Goal: Transaction & Acquisition: Download file/media

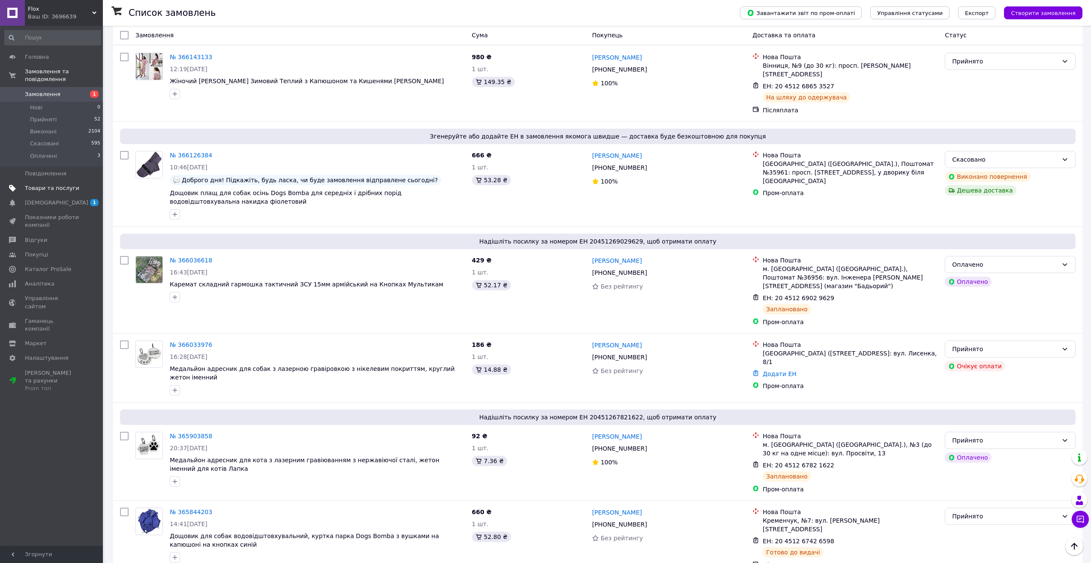
scroll to position [214, 0]
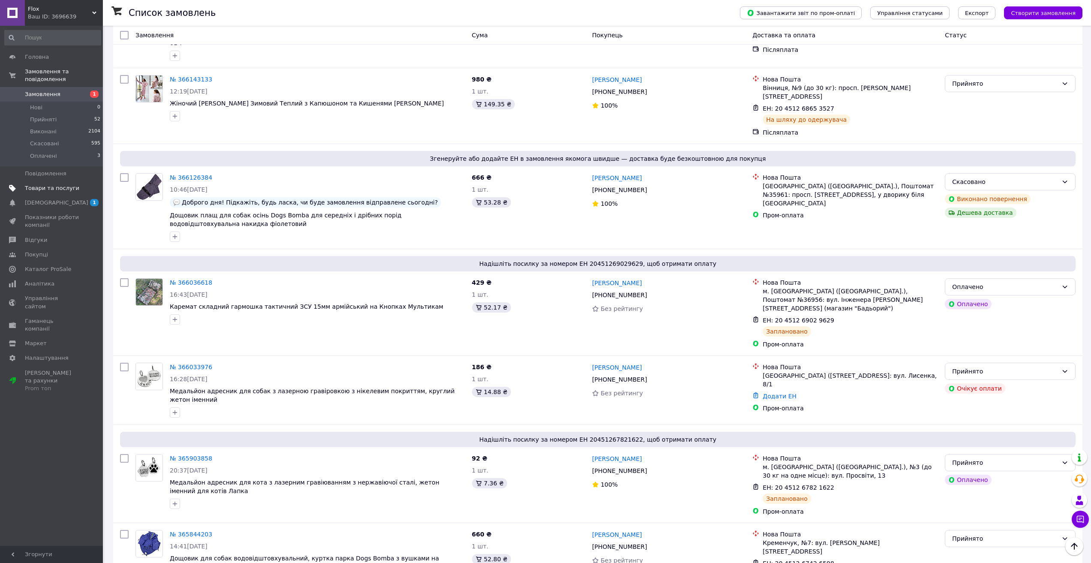
click at [70, 184] on span "Товари та послуги" at bounding box center [52, 188] width 54 height 8
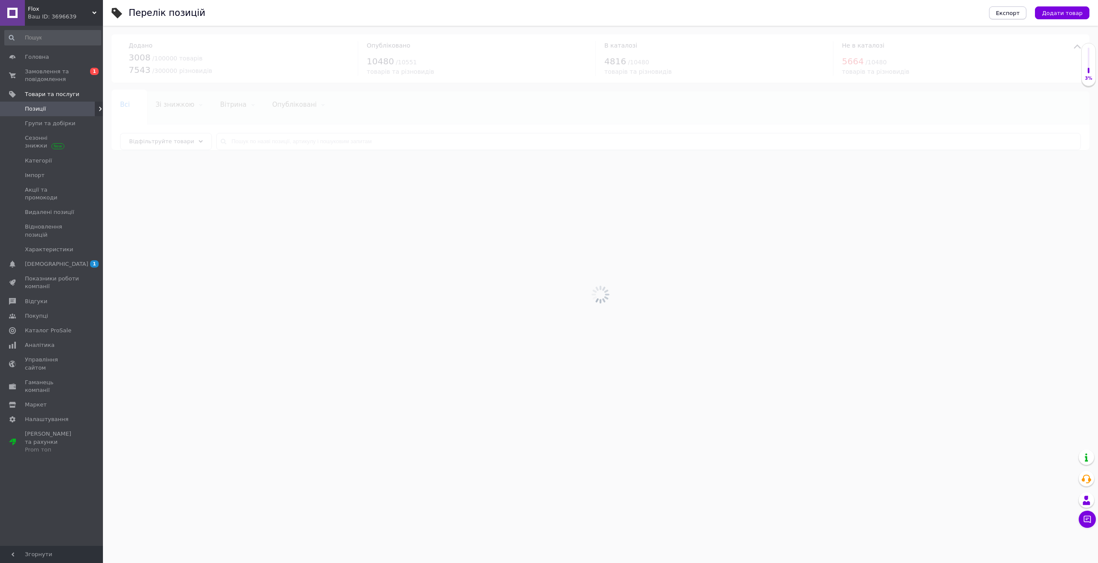
click at [1013, 15] on span "Експорт" at bounding box center [1008, 13] width 24 height 6
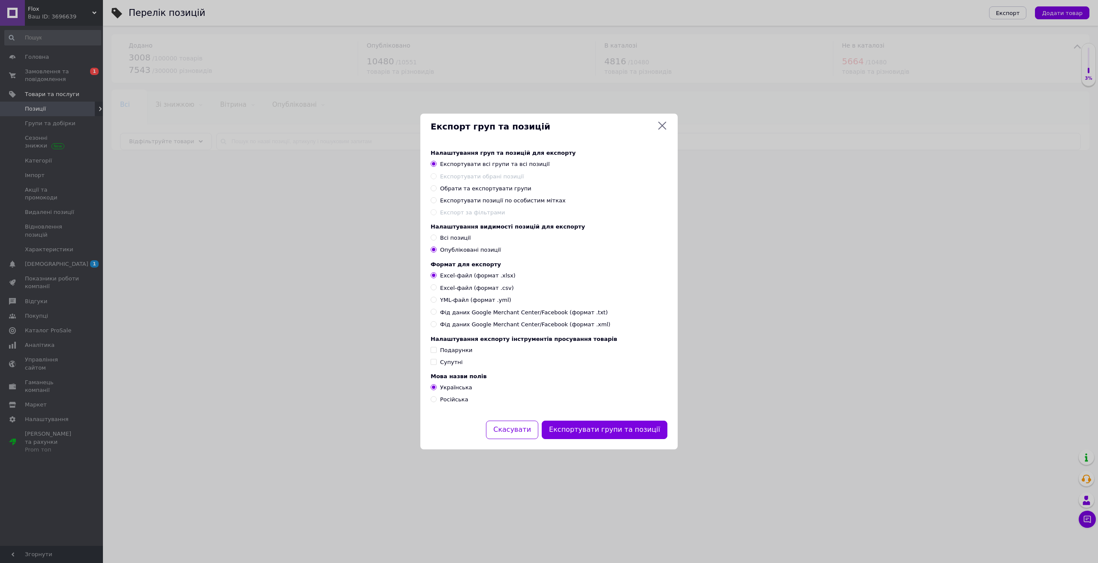
click at [447, 397] on div "Мова назви полів Українська Російська" at bounding box center [548, 388] width 237 height 30
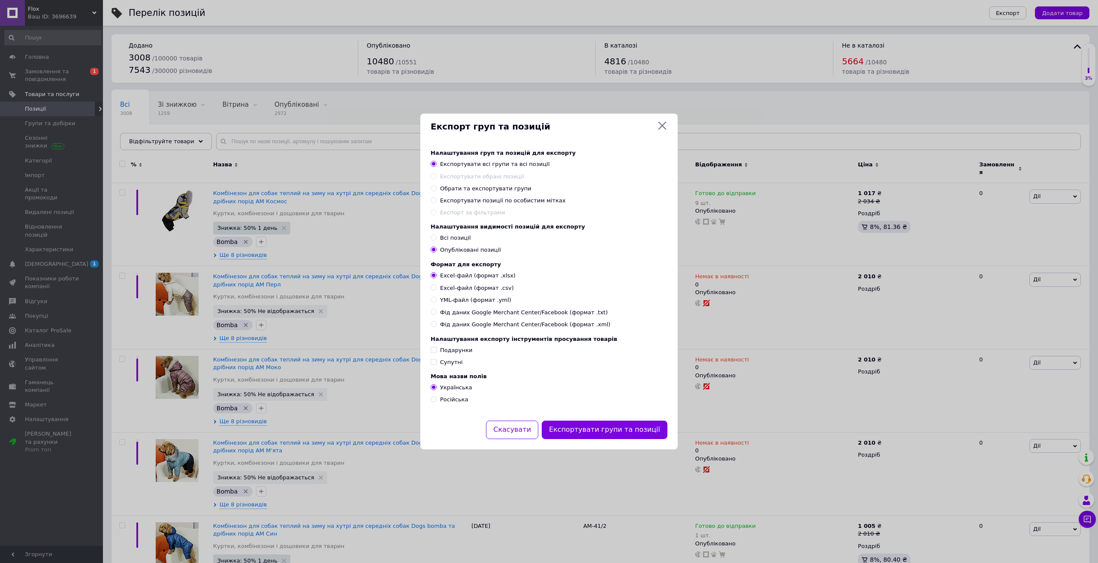
click at [445, 402] on span "Російська" at bounding box center [454, 399] width 28 height 6
click at [436, 402] on input "Російська" at bounding box center [433, 399] width 6 height 6
radio input "true"
click at [597, 434] on button "Експортувати групи та позиції" at bounding box center [605, 430] width 126 height 18
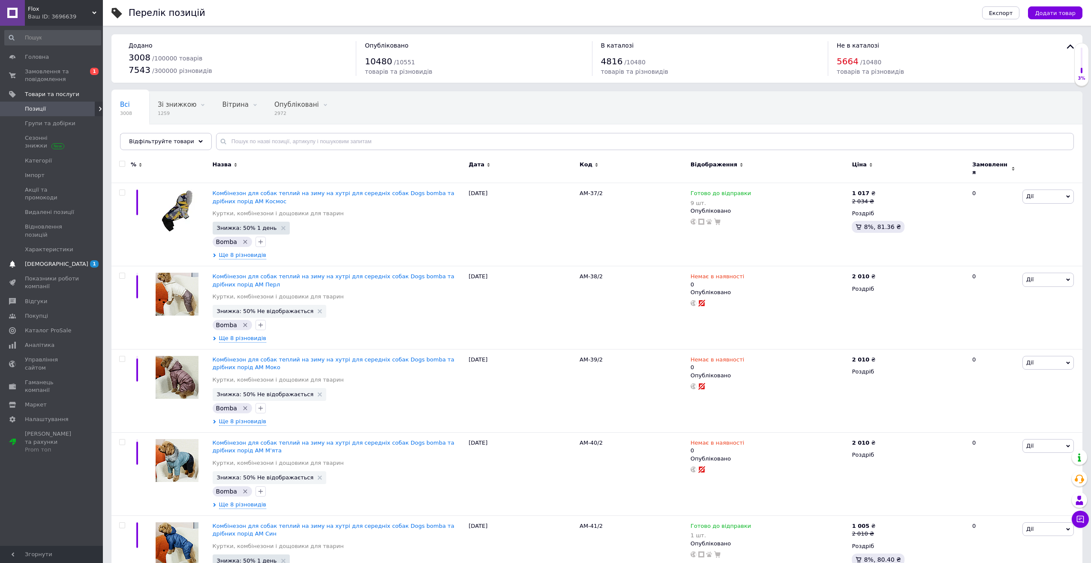
click at [62, 260] on span "[DEMOGRAPHIC_DATA]" at bounding box center [52, 264] width 54 height 8
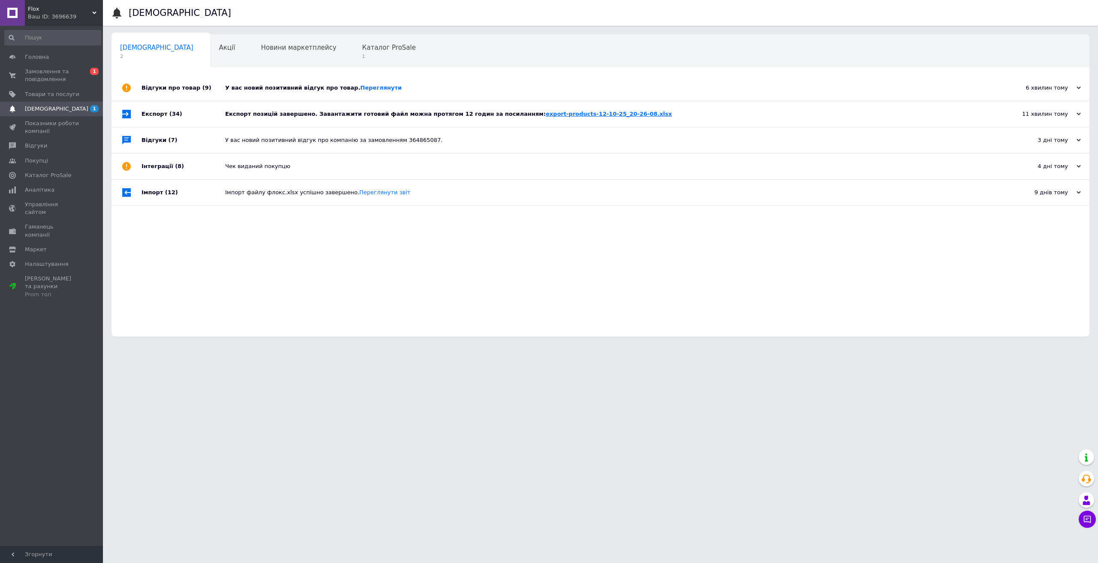
click at [558, 113] on link "export-products-12-10-25_20-26-08.xlsx" at bounding box center [608, 114] width 126 height 6
